Goal: Register for event/course

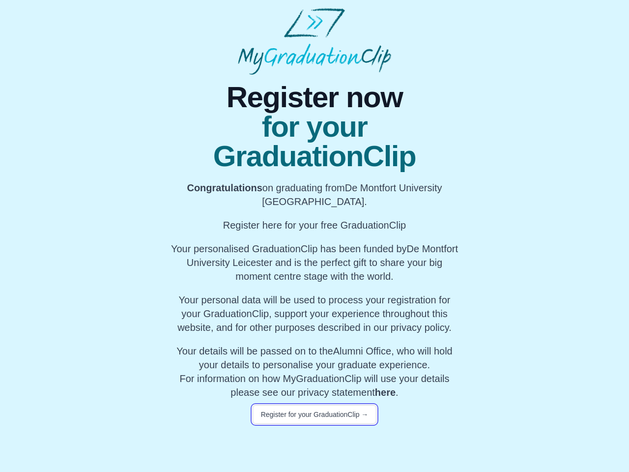
click at [314, 414] on button "Register for your GraduationClip →" at bounding box center [314, 414] width 124 height 19
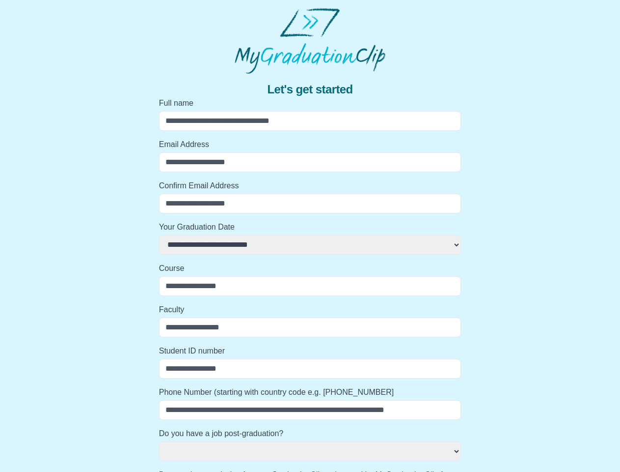
select select
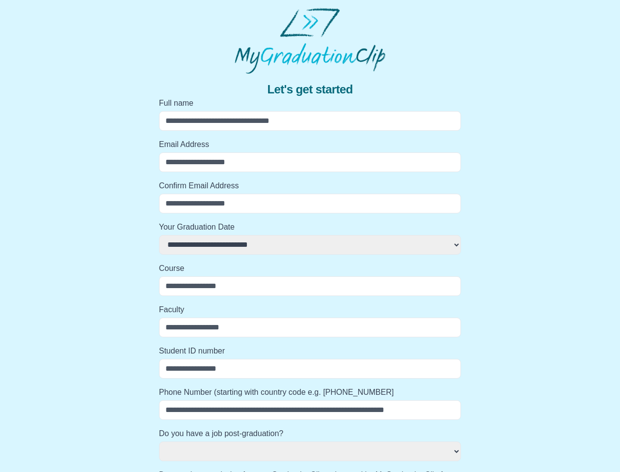
select select
